Goal: Task Accomplishment & Management: Complete application form

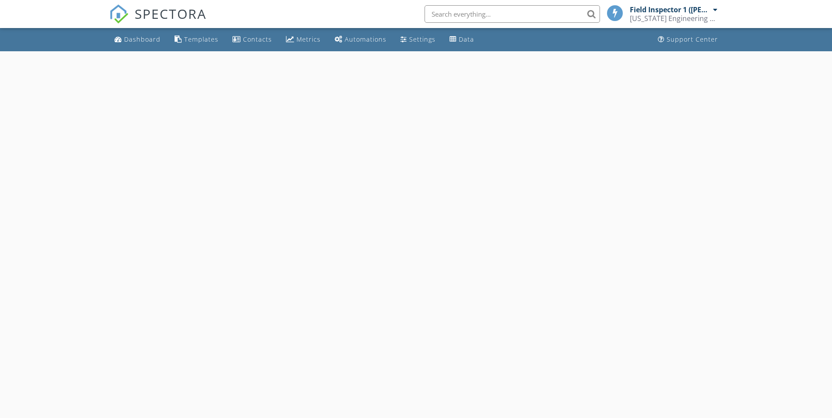
select select "7"
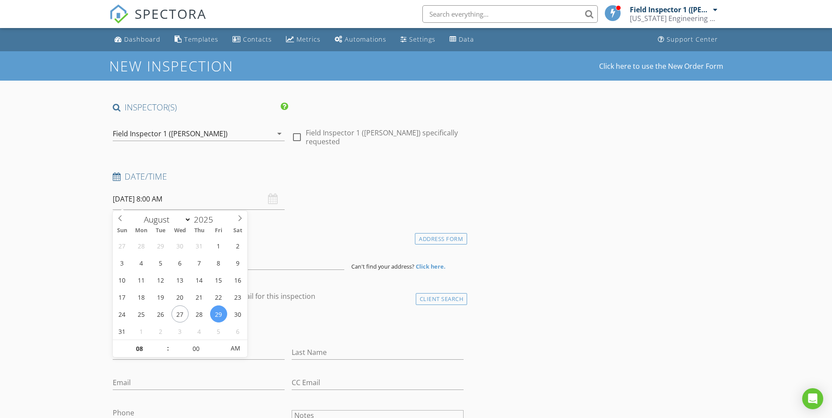
click at [208, 200] on input "[DATE] 8:00 AM" at bounding box center [199, 199] width 172 height 21
type input "09"
type input "[DATE] 9:00 AM"
click at [164, 343] on span at bounding box center [163, 344] width 6 height 9
type input "10"
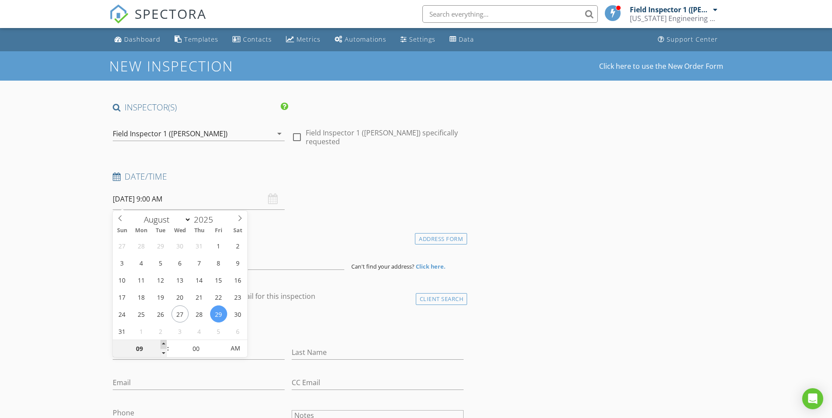
type input "[DATE] 10:00 AM"
click at [164, 344] on span at bounding box center [163, 344] width 6 height 9
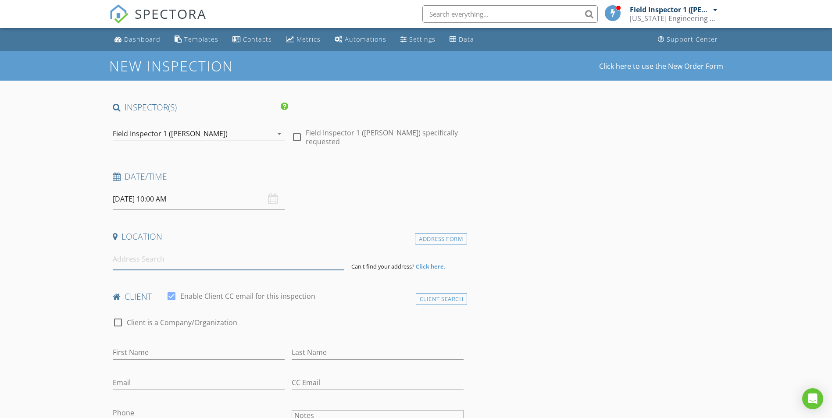
click at [136, 263] on input at bounding box center [229, 259] width 232 height 21
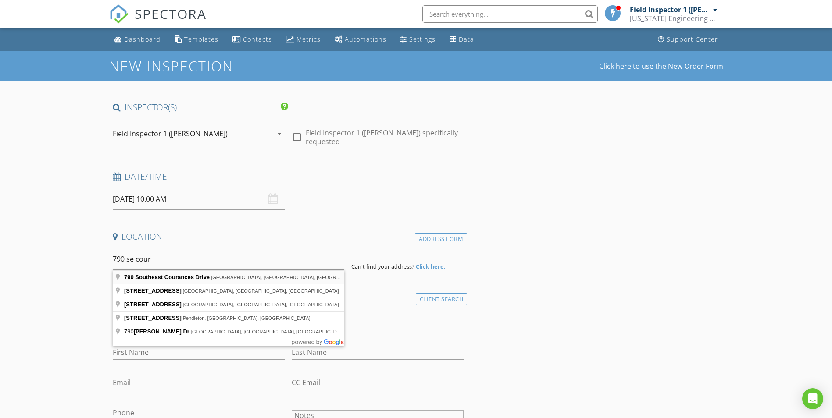
type input "790 Southeast Courances Drive, Port St. Lucie, FL, USA"
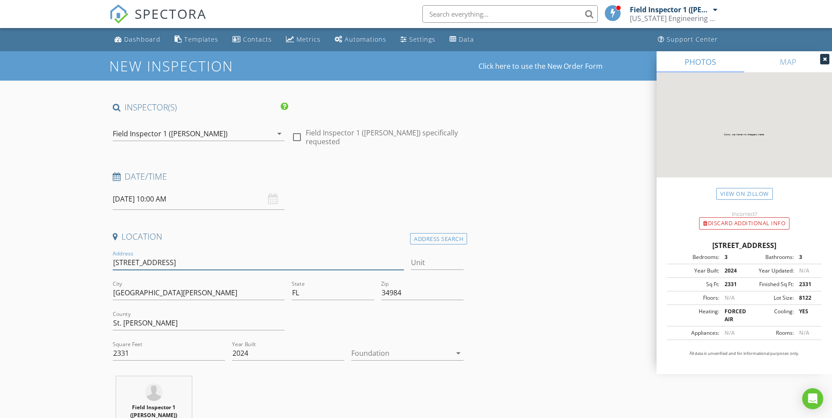
click at [113, 263] on input "790 SE Courances Dr" at bounding box center [259, 263] width 292 height 14
type input "*DAMIEN*790 SE Courances Dr"
type input "*DAMIEN* 790 SE Courances Dr"
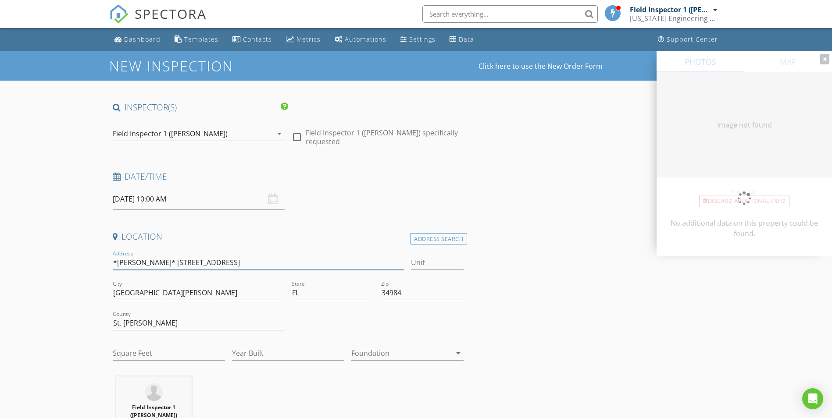
type input "2331"
type input "2024"
type input "*DAMIEN* - 790 SE Courances Dr"
type input "2331"
type input "2024"
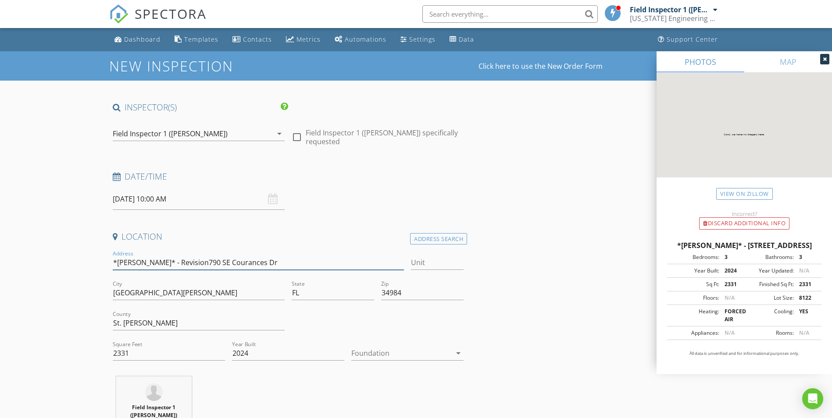
type input "*DAMIEN* - Revision 790 SE Courances Dr"
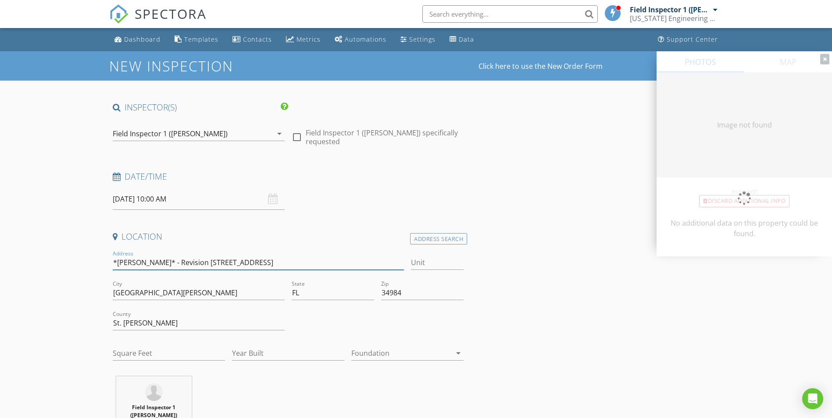
type input "2331"
type input "2024"
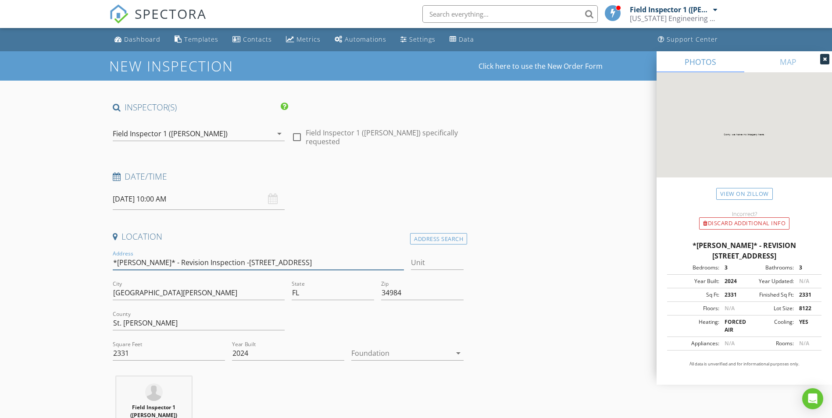
type input "*[PERSON_NAME]* - Revision Inspection - [STREET_ADDRESS]"
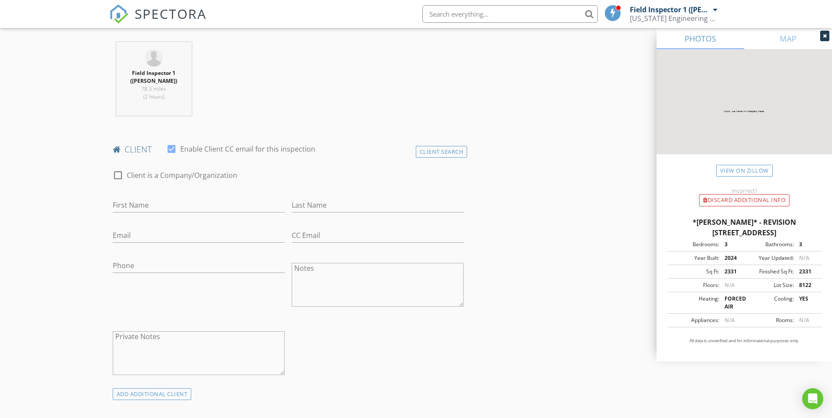
scroll to position [351, 0]
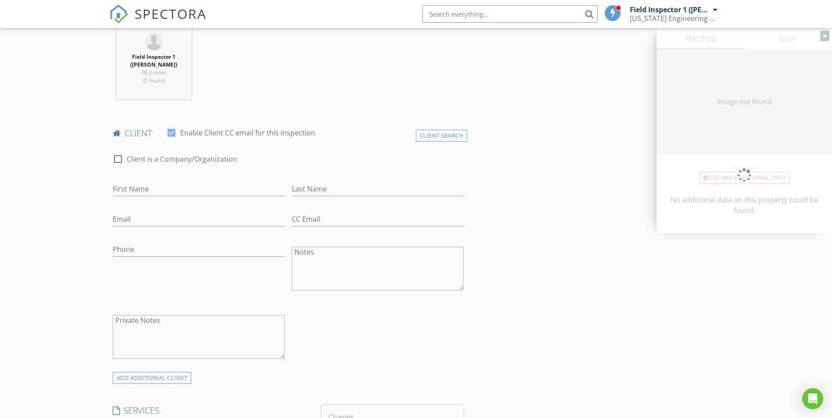
type input "2331"
type input "2024"
type input "*[PERSON_NAME]* - Revision Inspection - [STREET_ADDRESS]"
click at [139, 186] on input "First Name" at bounding box center [199, 189] width 172 height 14
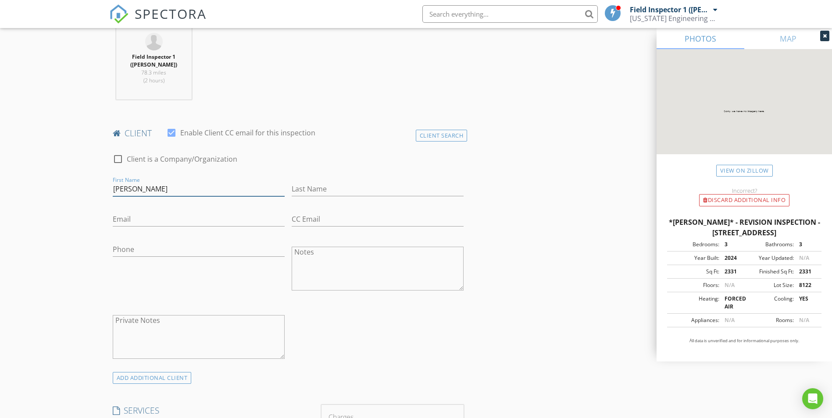
type input "[PERSON_NAME]"
type input "Slack"
click at [187, 251] on input "Phone" at bounding box center [199, 249] width 172 height 14
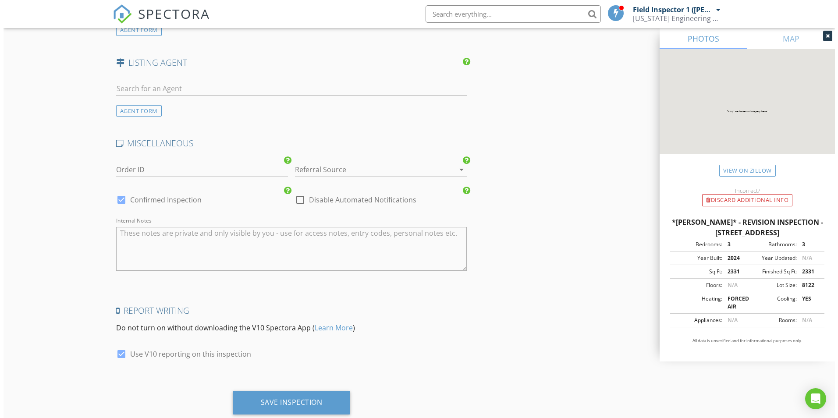
scroll to position [1150, 0]
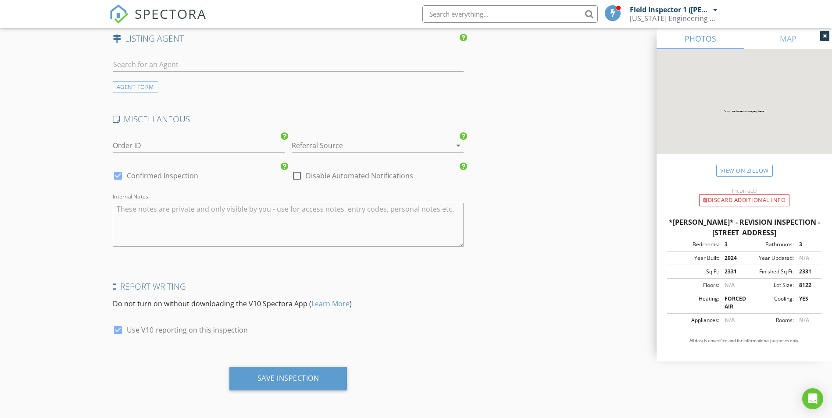
type input "[PHONE_NUMBER]"
drag, startPoint x: 117, startPoint y: 330, endPoint x: 122, endPoint y: 334, distance: 6.9
click at [117, 330] on div at bounding box center [117, 330] width 15 height 15
checkbox input "false"
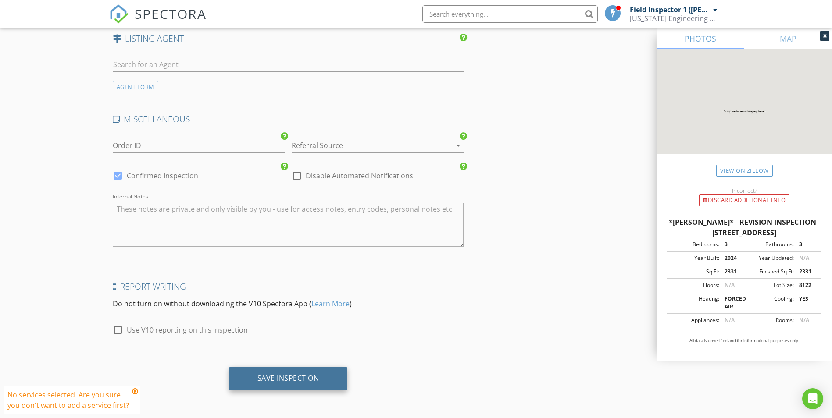
drag, startPoint x: 291, startPoint y: 373, endPoint x: 297, endPoint y: 376, distance: 7.1
click at [291, 373] on div "Save Inspection" at bounding box center [288, 379] width 118 height 24
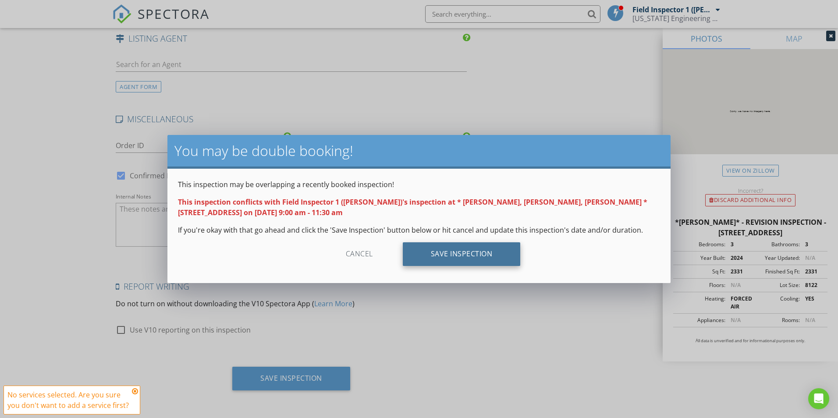
click at [494, 249] on div "Save Inspection" at bounding box center [462, 254] width 118 height 24
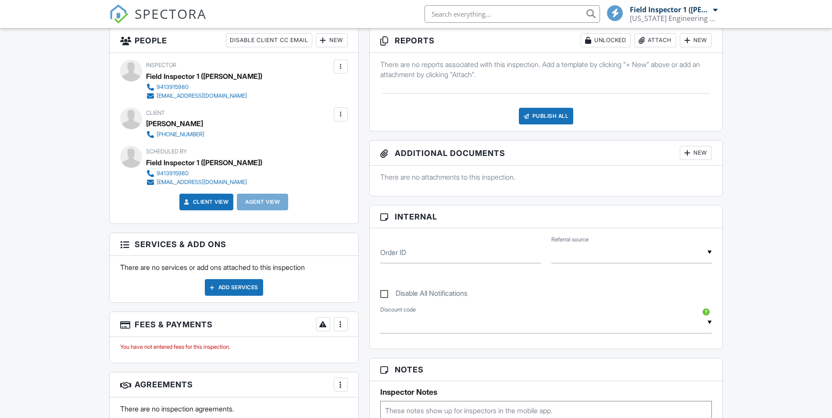
scroll to position [263, 0]
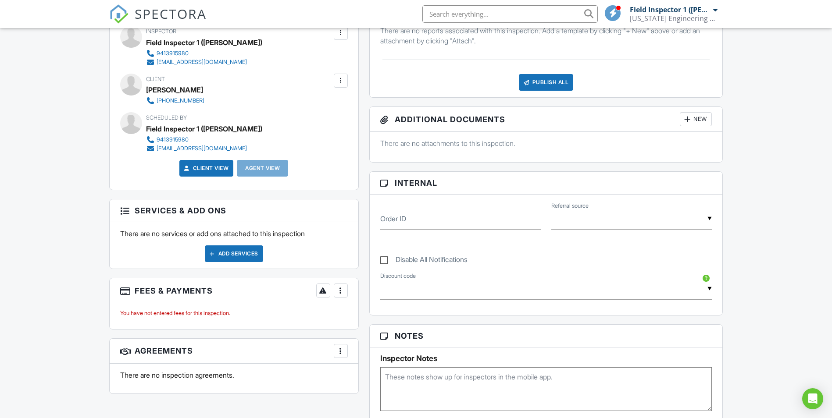
click at [467, 385] on textarea at bounding box center [546, 389] width 332 height 44
click at [463, 377] on textarea "Project # 2514773-2 -" at bounding box center [546, 389] width 332 height 44
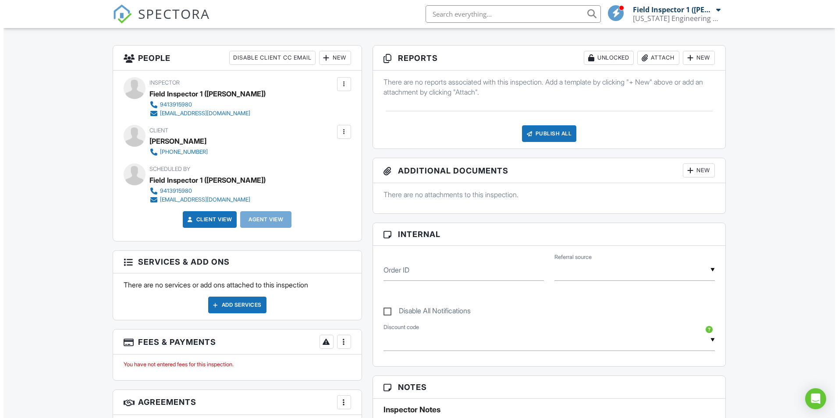
scroll to position [132, 0]
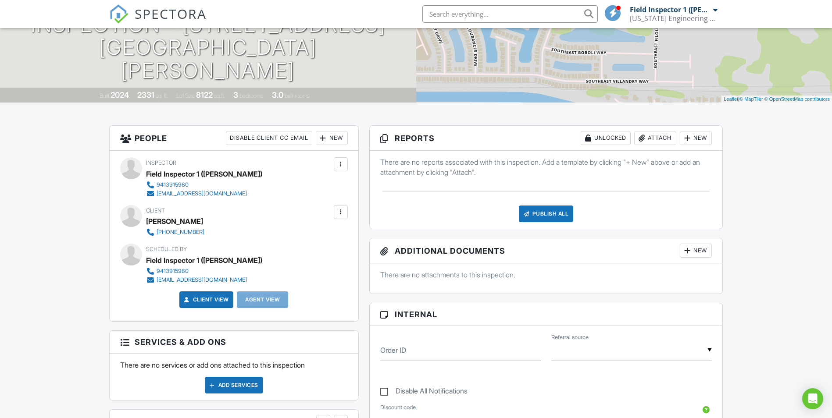
type textarea "Project # 2514773-2 - Revision to add fence location to pool plans - 790 SE Cou…"
click at [696, 253] on div "New" at bounding box center [696, 251] width 32 height 14
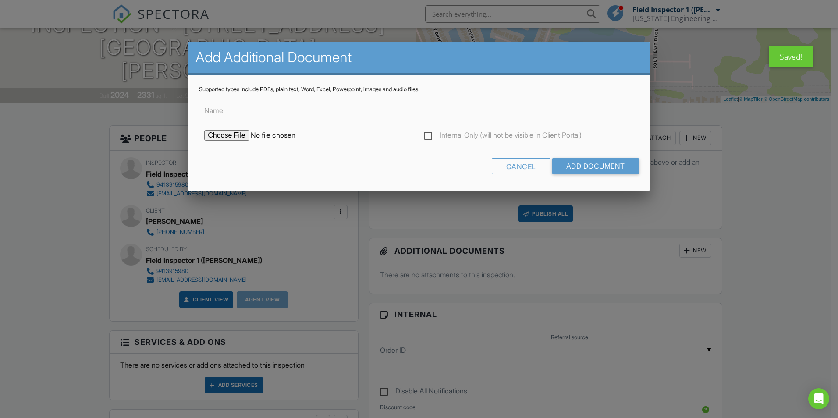
click at [216, 132] on input "file" at bounding box center [278, 135] width 149 height 11
type input "C:\fakepath\Email Confirmation.pdf"
click at [233, 115] on input "Name" at bounding box center [419, 110] width 430 height 21
type input "Email Confirmation"
click at [597, 169] on input "Add Document" at bounding box center [595, 166] width 87 height 16
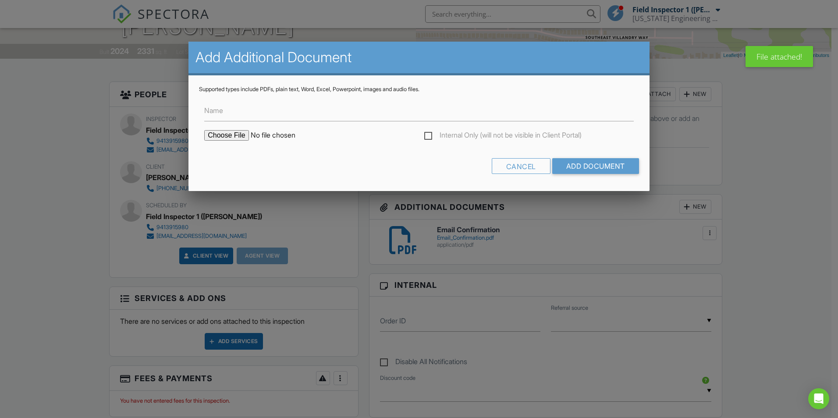
click at [223, 132] on input "file" at bounding box center [278, 135] width 149 height 11
type input "C:\fakepath\2514773-2.pdf"
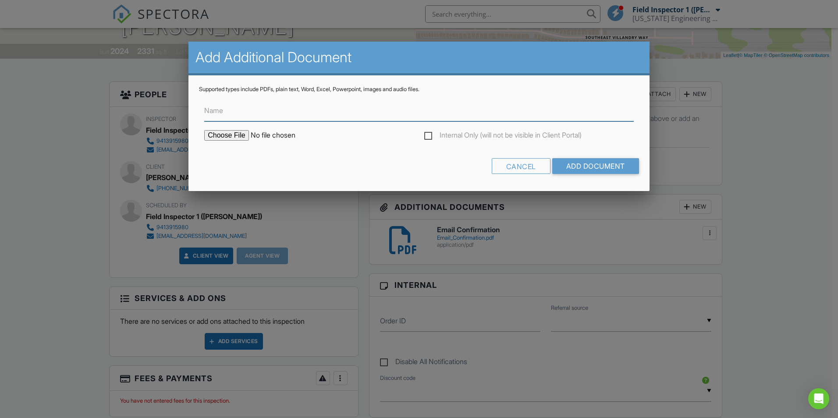
click at [252, 114] on input "Name" at bounding box center [419, 110] width 430 height 21
type input "Invoice"
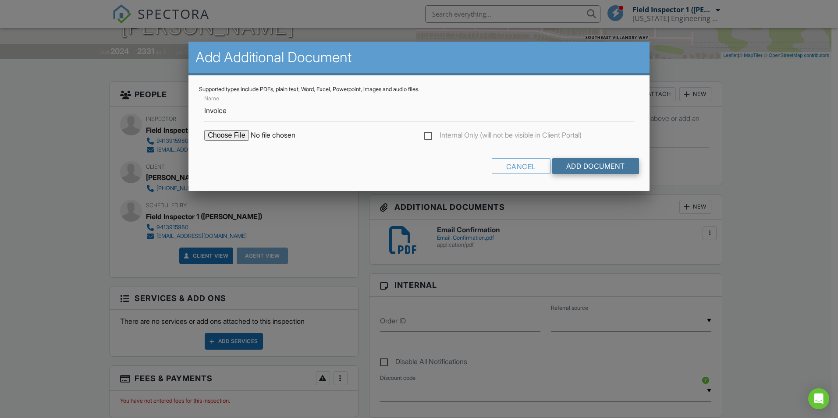
click at [584, 167] on input "Add Document" at bounding box center [595, 166] width 87 height 16
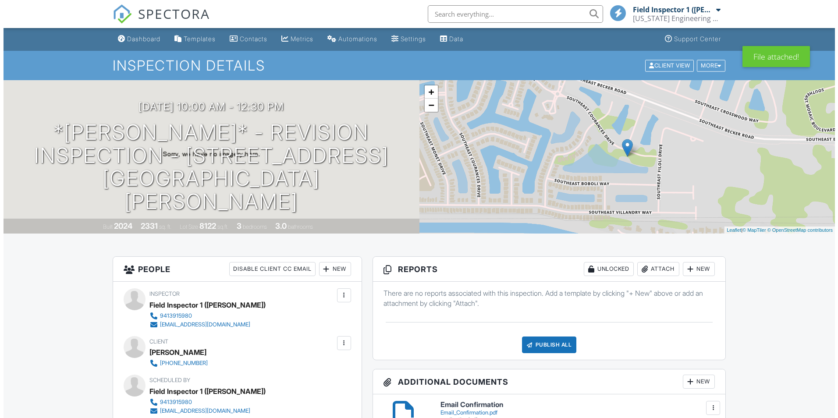
scroll to position [175, 0]
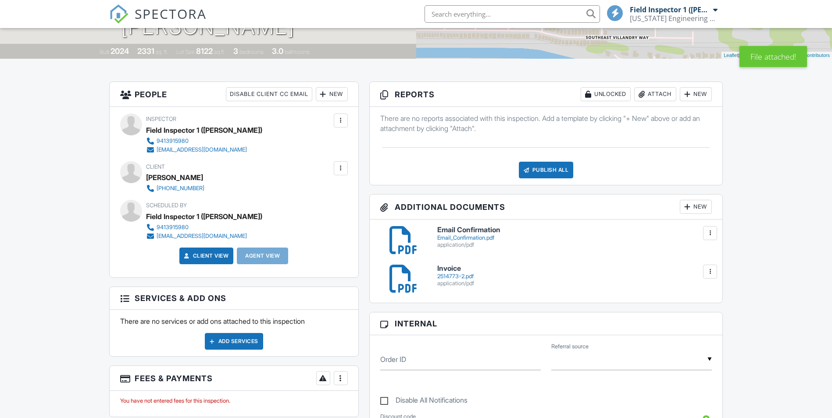
click at [695, 210] on div "New" at bounding box center [696, 207] width 32 height 14
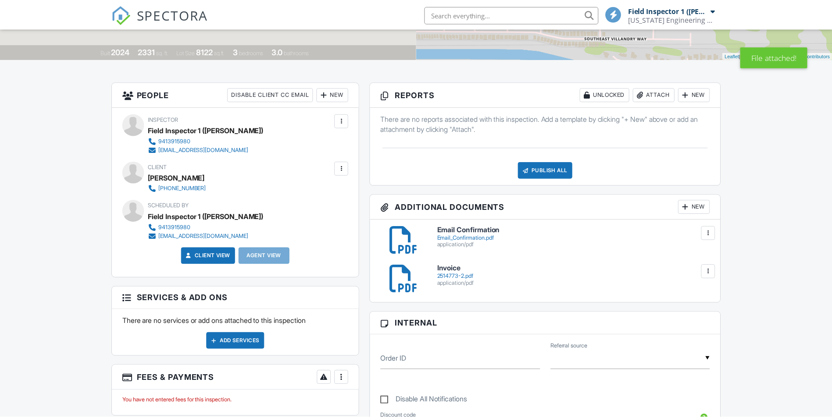
scroll to position [0, 0]
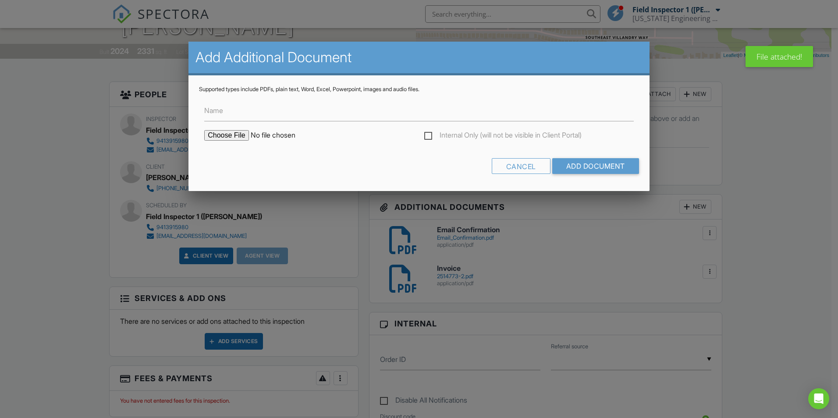
click at [223, 138] on input "file" at bounding box center [278, 135] width 149 height 11
type input "C:\fakepath\2514773-2 WISE 790 SE COURANCES DR, PORT ST LUCIE FL 34984 (PLAN-FI…"
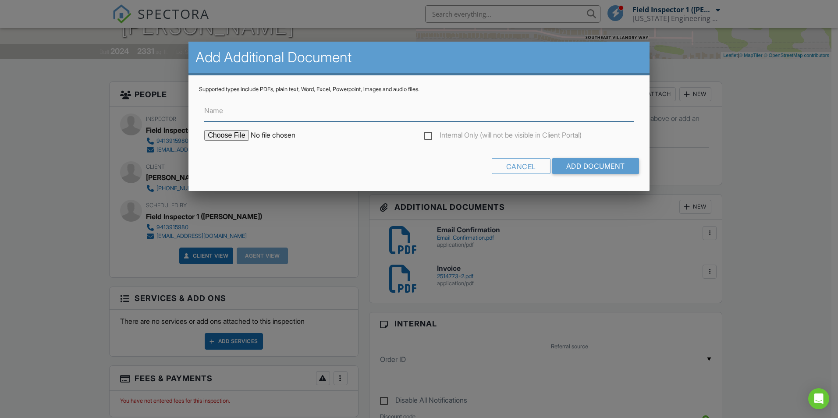
click at [262, 117] on input "Name" at bounding box center [419, 110] width 430 height 21
type input "Final Plan"
click at [552, 158] on input "Add Document" at bounding box center [595, 166] width 87 height 16
